Goal: Check status

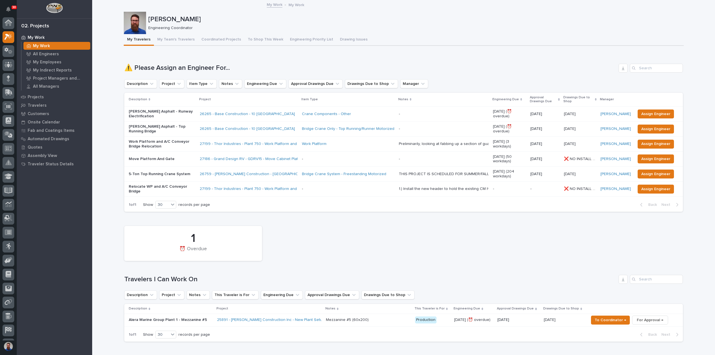
scroll to position [14, 0]
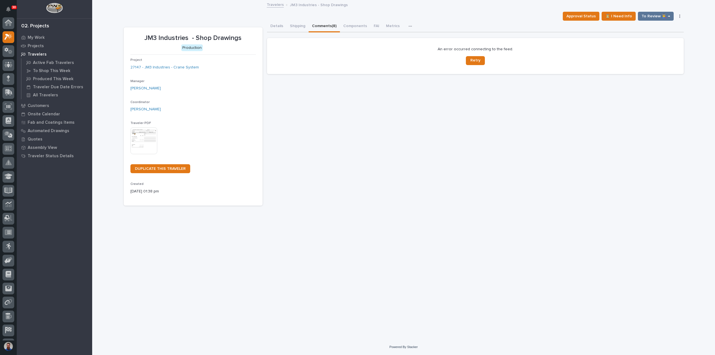
scroll to position [14, 0]
click at [478, 62] on span "Retry" at bounding box center [475, 60] width 10 height 5
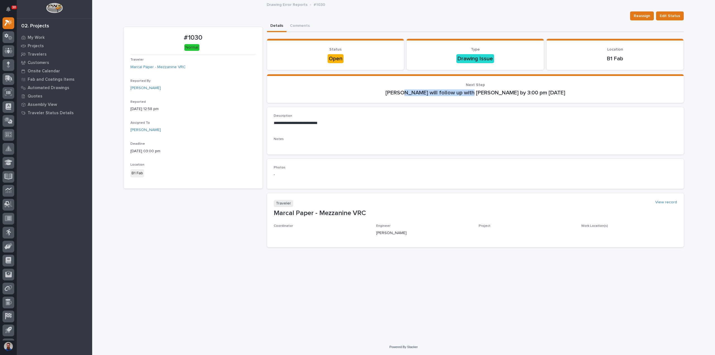
drag, startPoint x: 419, startPoint y: 93, endPoint x: 459, endPoint y: 92, distance: 40.0
click at [457, 92] on p "Jack Erickson will follow up with David Alexander by 3:00 pm Wednesday, Septemb…" at bounding box center [475, 92] width 403 height 7
click at [459, 92] on p "Jack Erickson will follow up with David Alexander by 3:00 pm Wednesday, Septemb…" at bounding box center [475, 92] width 403 height 7
drag, startPoint x: 582, startPoint y: 88, endPoint x: 511, endPoint y: 96, distance: 71.4
click at [512, 96] on section "Next Step Jack Erickson will follow up with David Alexander by 3:00 pm Wednesda…" at bounding box center [475, 88] width 417 height 29
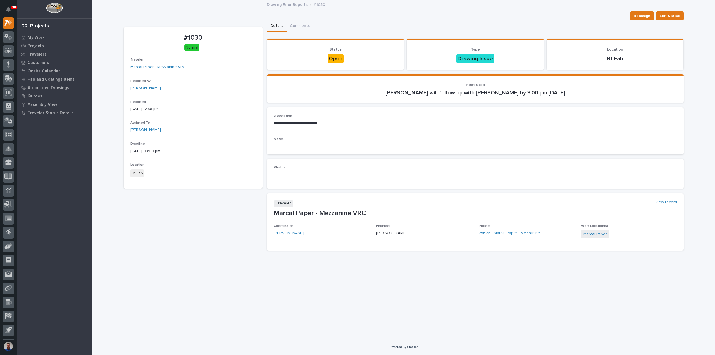
click at [511, 96] on section "Next Step Jack Erickson will follow up with David Alexander by 3:00 pm Wednesda…" at bounding box center [475, 88] width 417 height 29
drag, startPoint x: 357, startPoint y: 126, endPoint x: 279, endPoint y: 125, distance: 78.0
click at [279, 126] on div "**********" at bounding box center [475, 122] width 403 height 16
drag, startPoint x: 279, startPoint y: 125, endPoint x: 281, endPoint y: 95, distance: 30.5
click at [279, 125] on p "**********" at bounding box center [475, 123] width 403 height 6
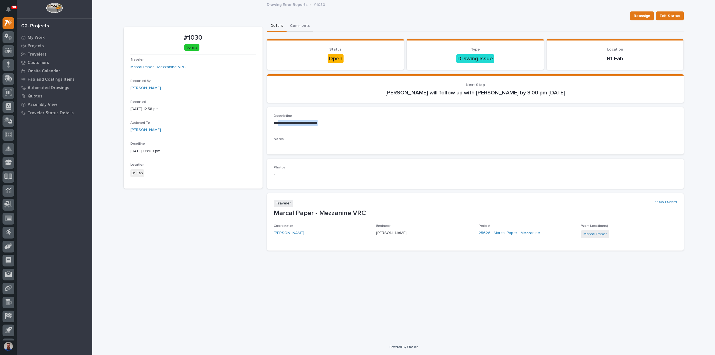
click at [296, 27] on button "Comments" at bounding box center [300, 26] width 27 height 12
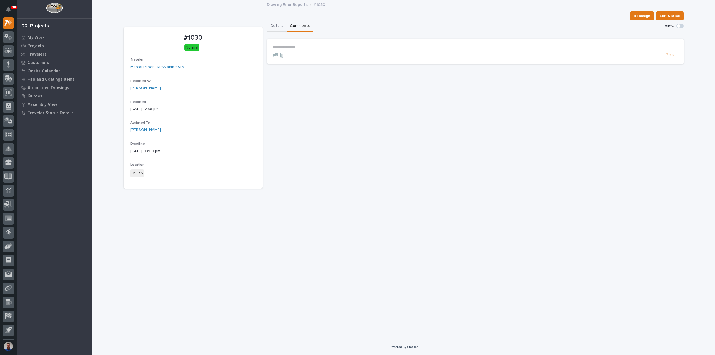
click at [277, 26] on button "Details" at bounding box center [277, 26] width 20 height 12
